Goal: Task Accomplishment & Management: Manage account settings

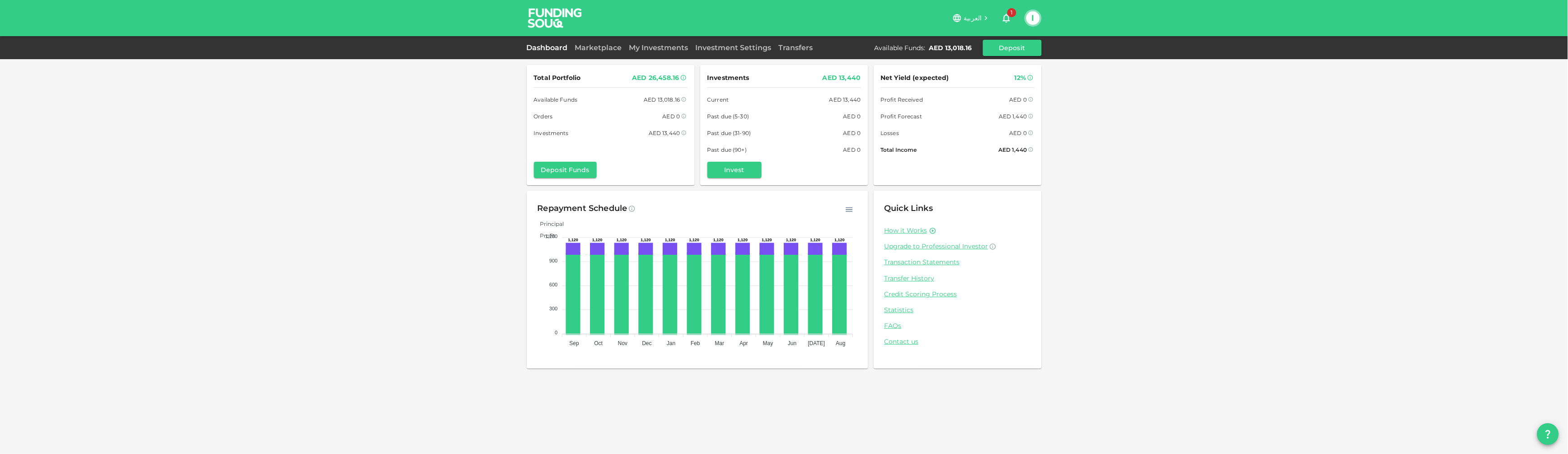
click at [1038, 6] on div "العربية 1 I" at bounding box center [784, 18] width 515 height 36
drag, startPoint x: 1038, startPoint y: 6, endPoint x: 1020, endPoint y: 25, distance: 26.2
click at [1037, 10] on div "العربية 1 I" at bounding box center [784, 18] width 515 height 36
click at [1019, 25] on div "1" at bounding box center [1006, 18] width 29 height 18
click at [1032, 16] on button "I" at bounding box center [1033, 18] width 14 height 14
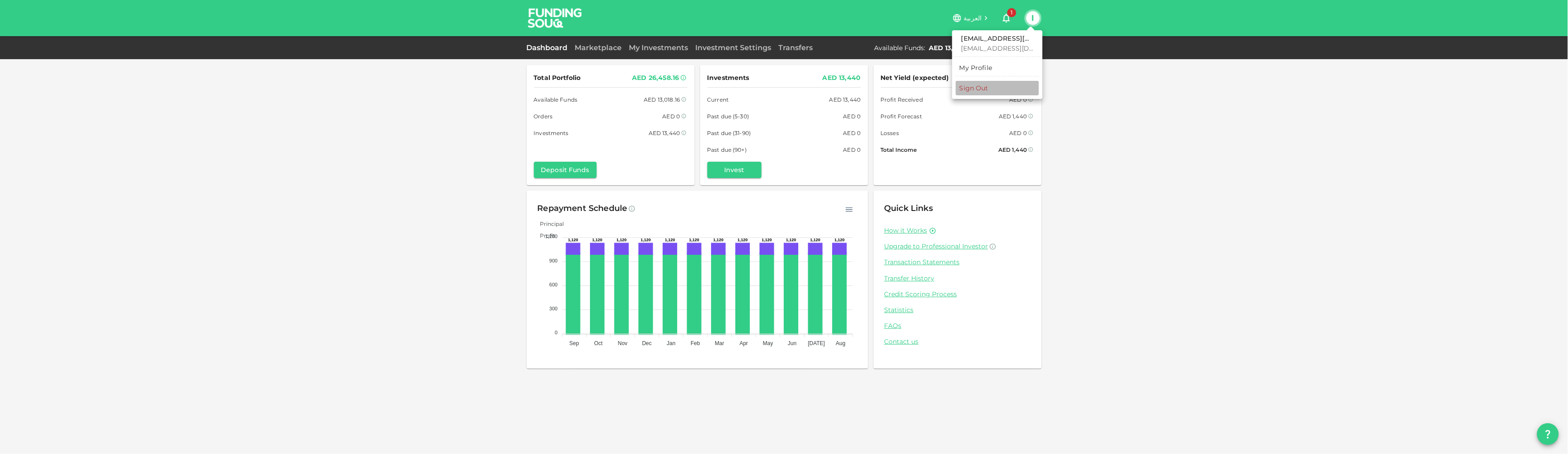
click at [978, 80] on li "Sign Out" at bounding box center [997, 87] width 84 height 15
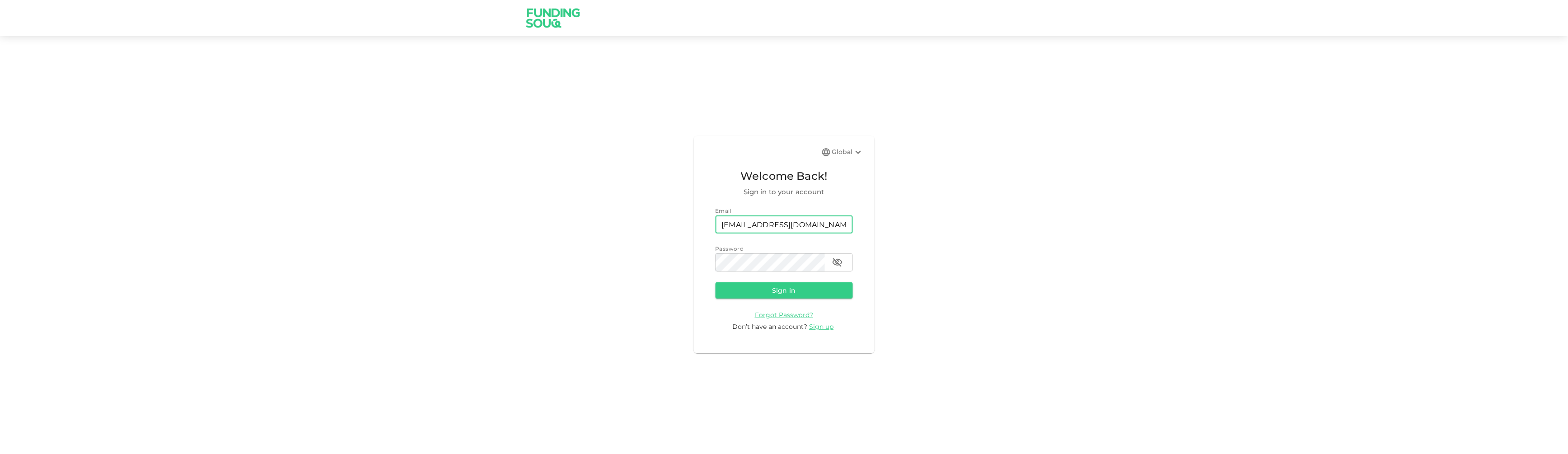
click at [774, 227] on input "[EMAIL_ADDRESS][DOMAIN_NAME]" at bounding box center [784, 225] width 137 height 18
type input "[EMAIL_ADDRESS][DOMAIN_NAME]"
click at [781, 291] on button "Sign in" at bounding box center [784, 290] width 137 height 16
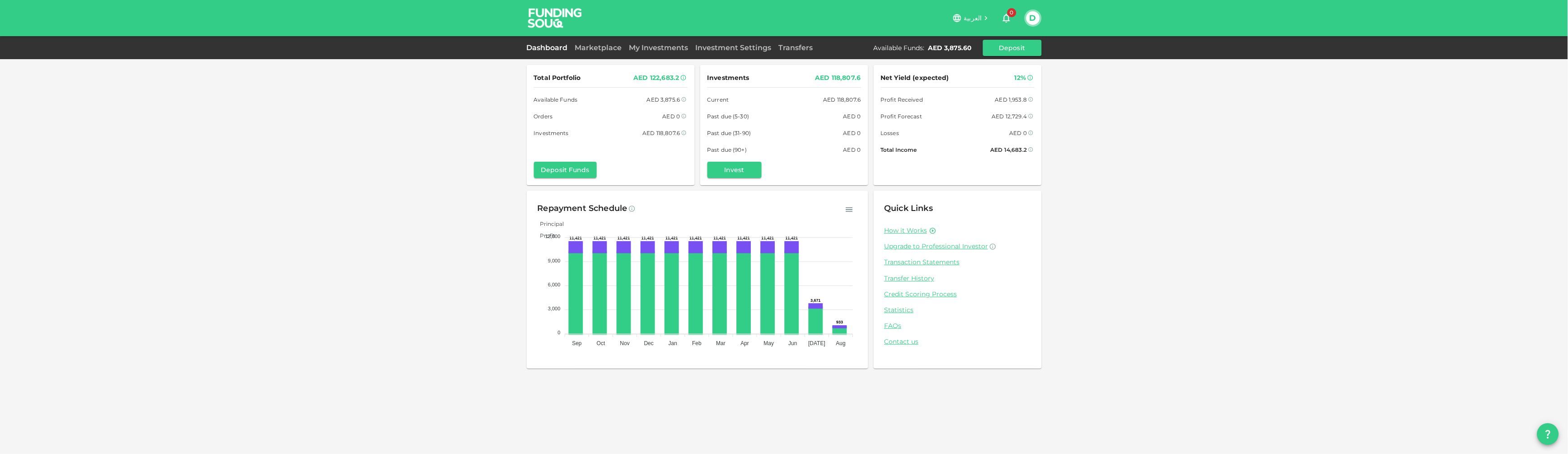
click at [337, 301] on div "Total Portfolio AED 122,683.2 Available Funds AED 3,875.6 Orders AED 0 Investme…" at bounding box center [784, 227] width 1568 height 454
click at [610, 49] on link "Marketplace" at bounding box center [599, 48] width 55 height 9
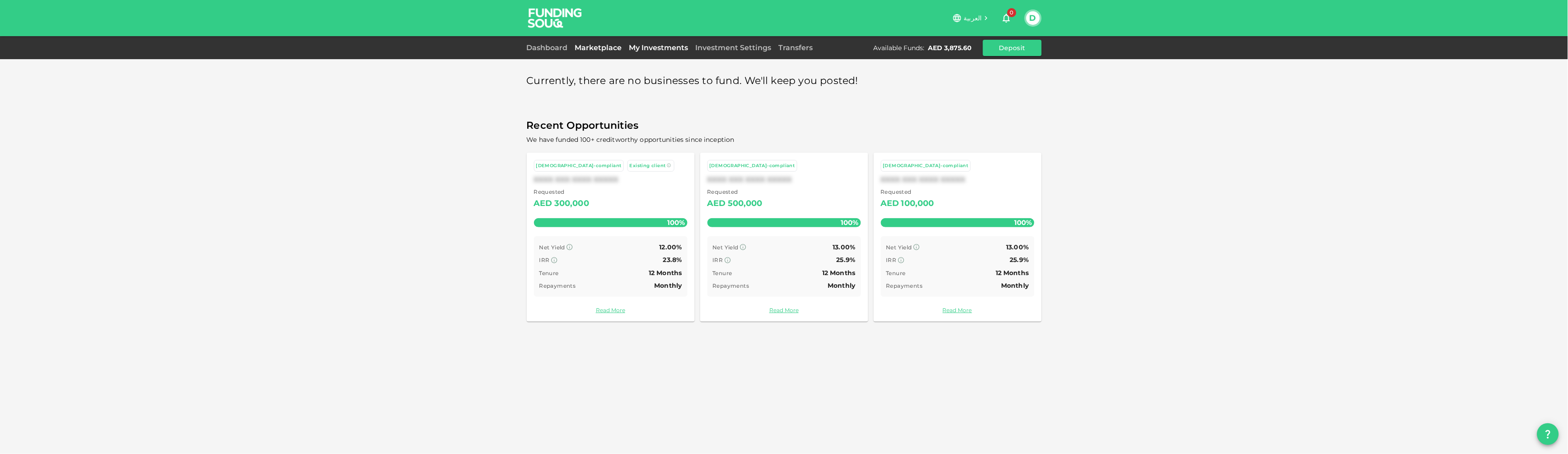
click at [659, 49] on link "My Investments" at bounding box center [658, 48] width 67 height 9
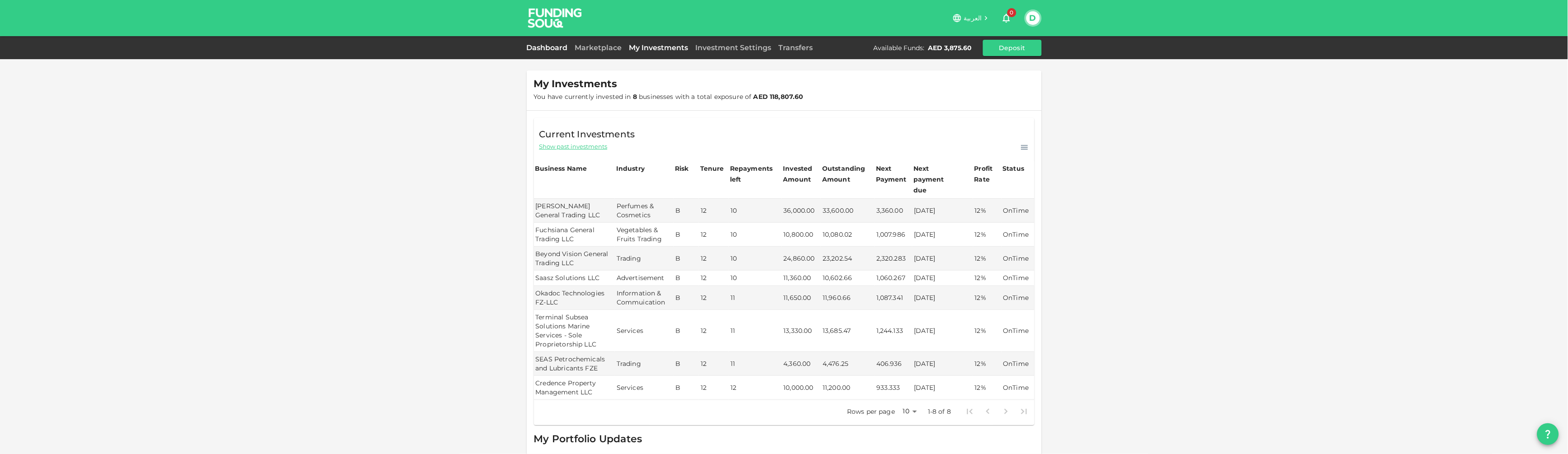
click at [551, 51] on link "Dashboard" at bounding box center [549, 48] width 45 height 9
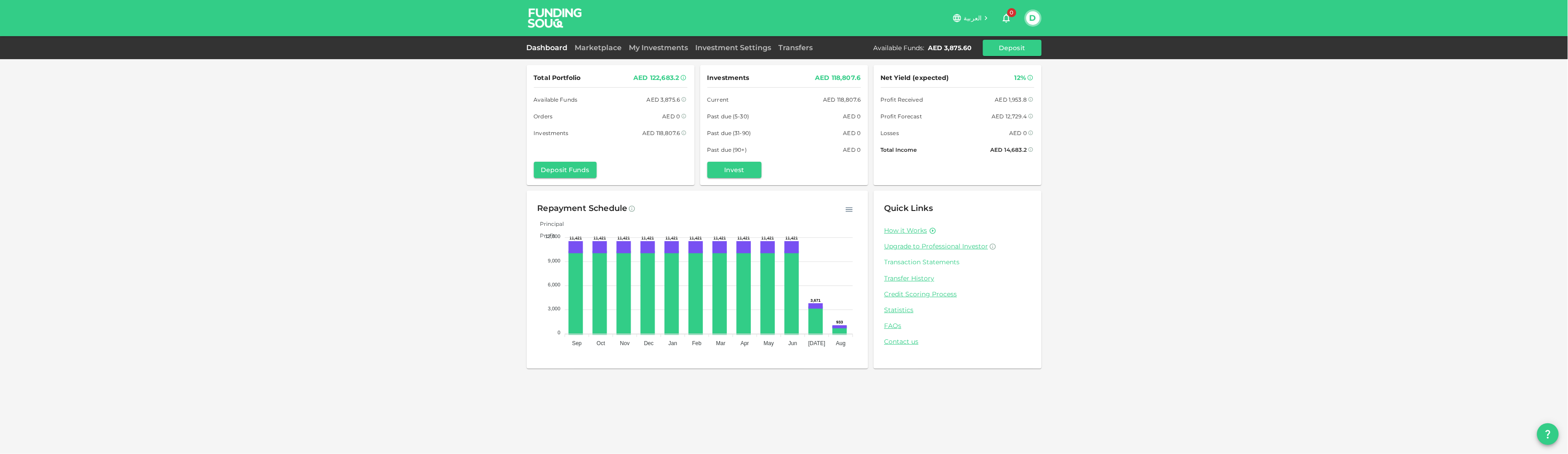
click at [917, 264] on link "Transaction Statements" at bounding box center [958, 261] width 146 height 9
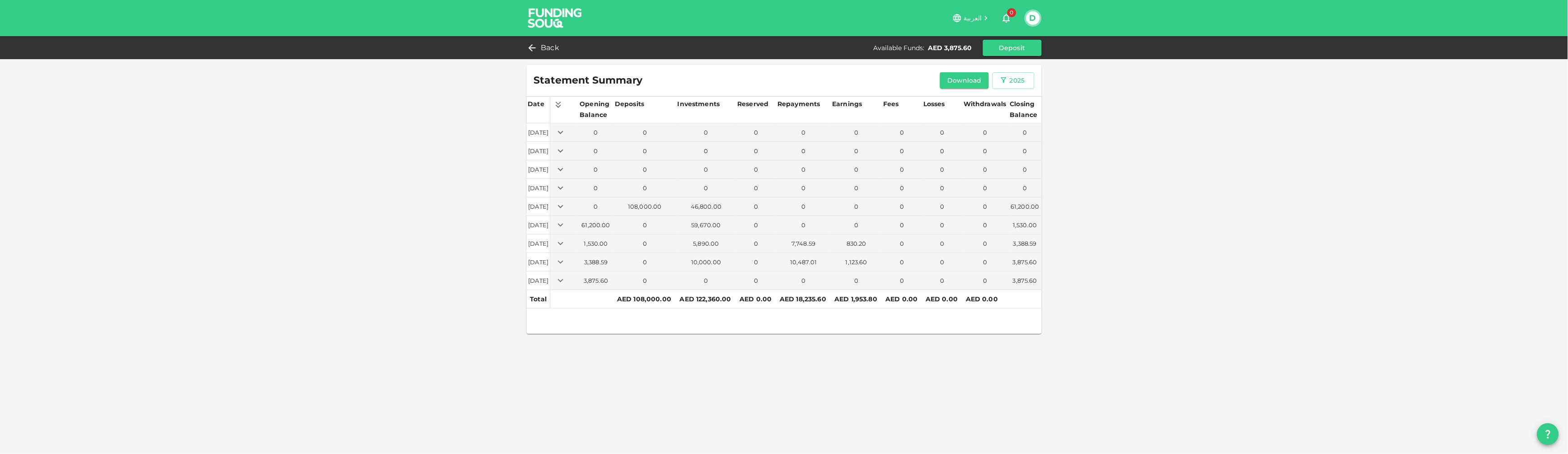
click at [1400, 109] on div "Statement Summary Download 2025 Date Opening Balance Deposits Investments Reser…" at bounding box center [784, 227] width 1568 height 454
